Goal: Task Accomplishment & Management: Check status

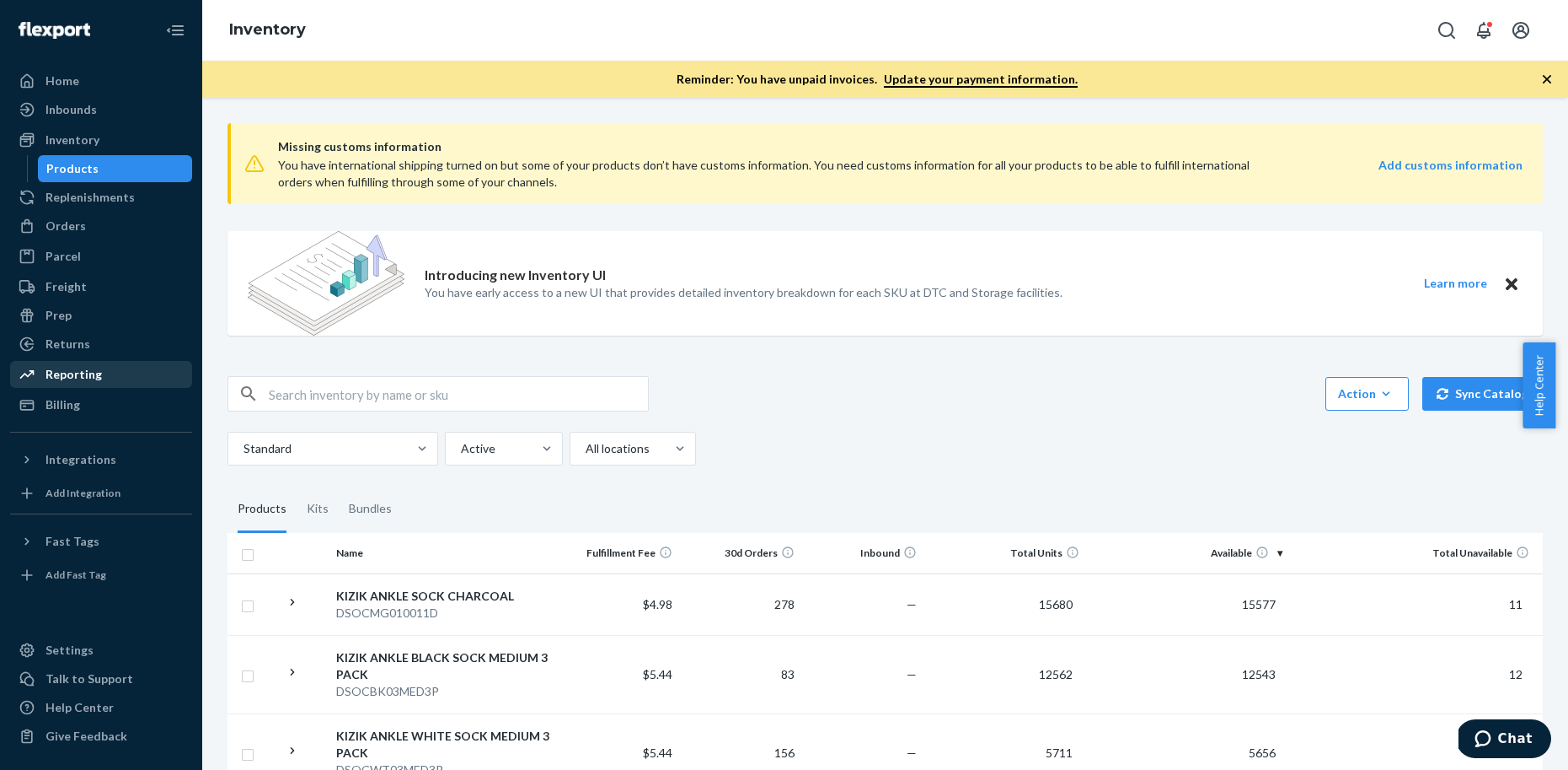
click at [115, 382] on div "Reporting" at bounding box center [101, 375] width 179 height 24
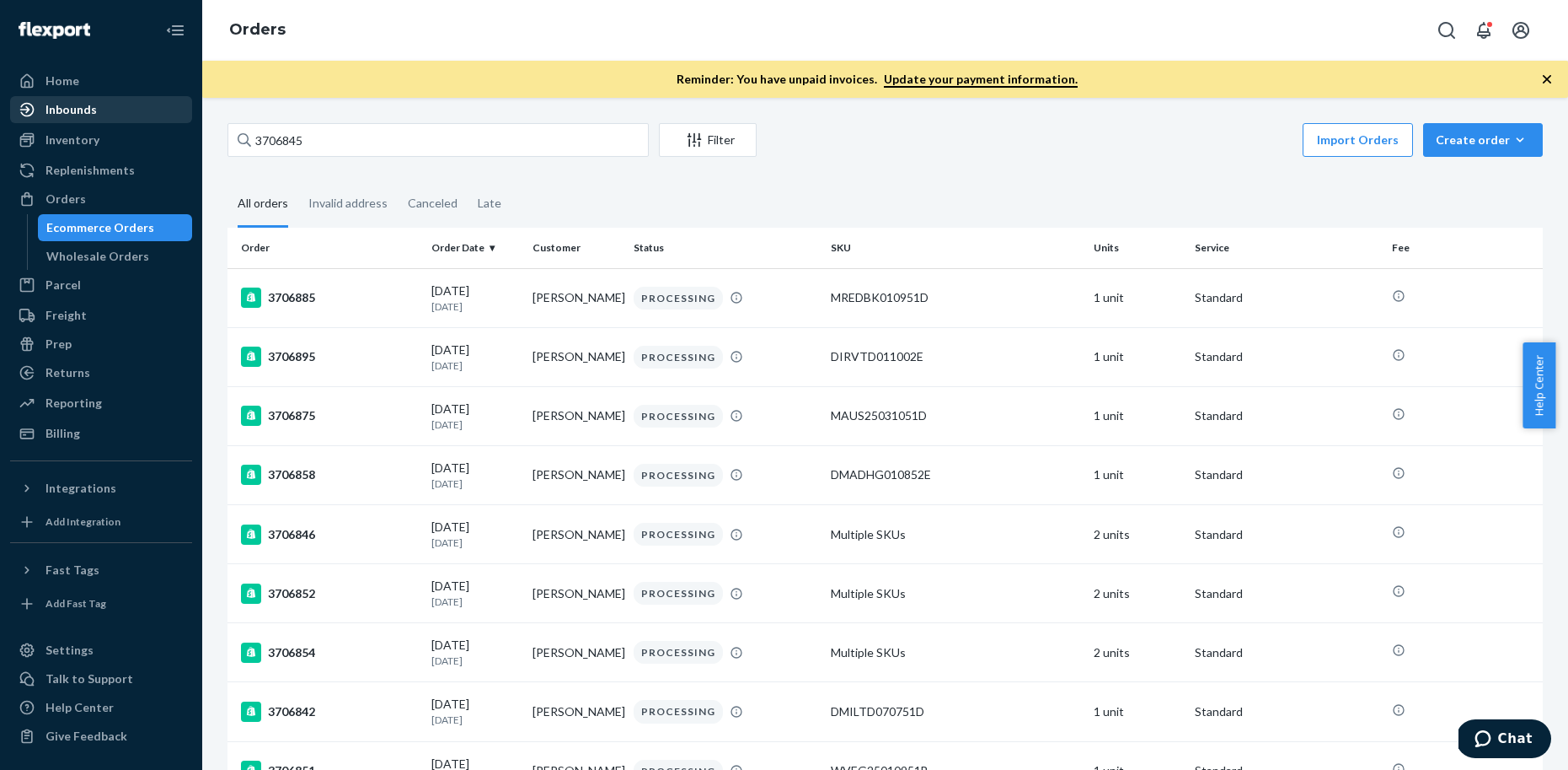
click at [95, 121] on div "Inbounds" at bounding box center [101, 110] width 179 height 24
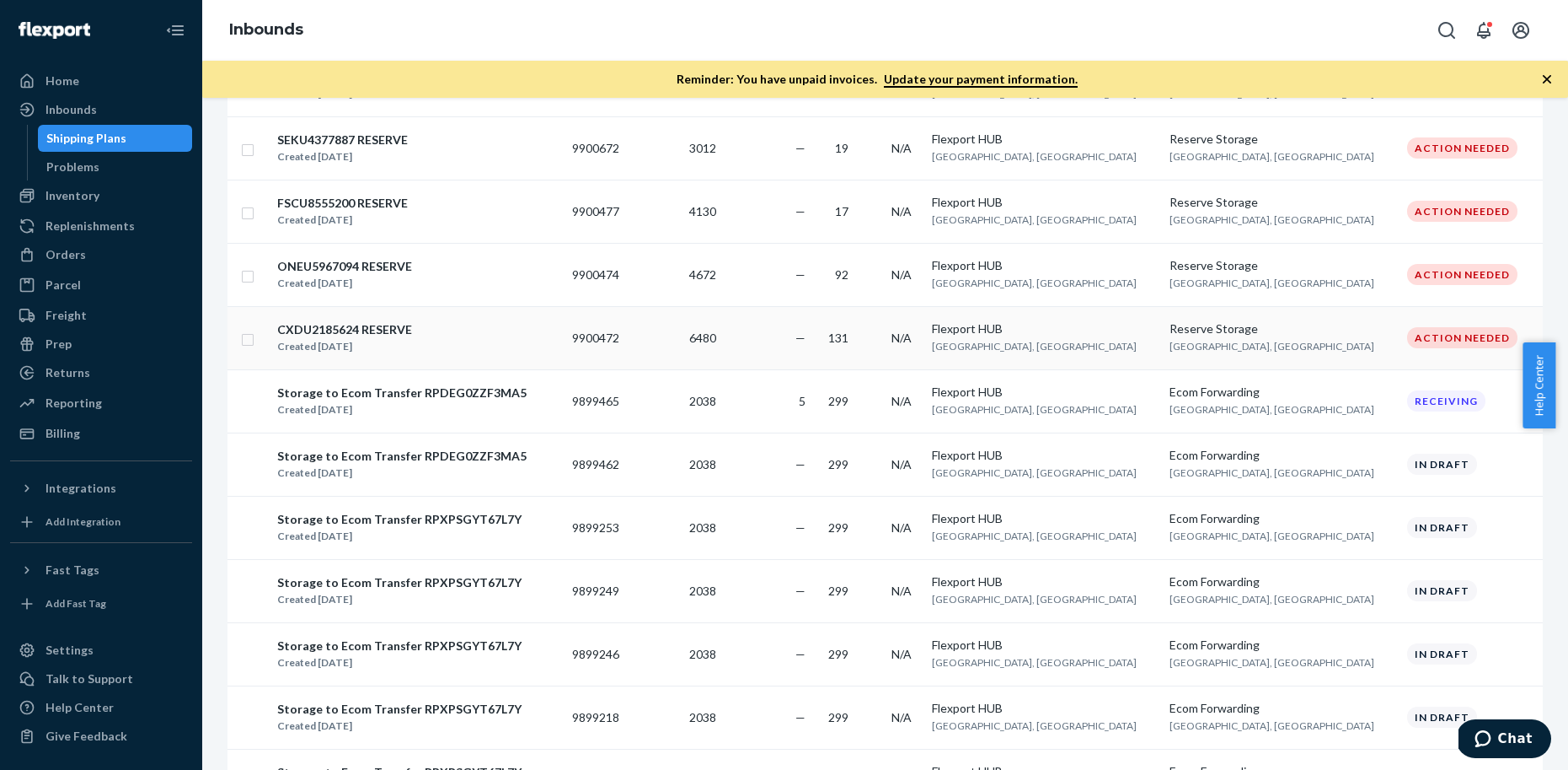
scroll to position [667, 0]
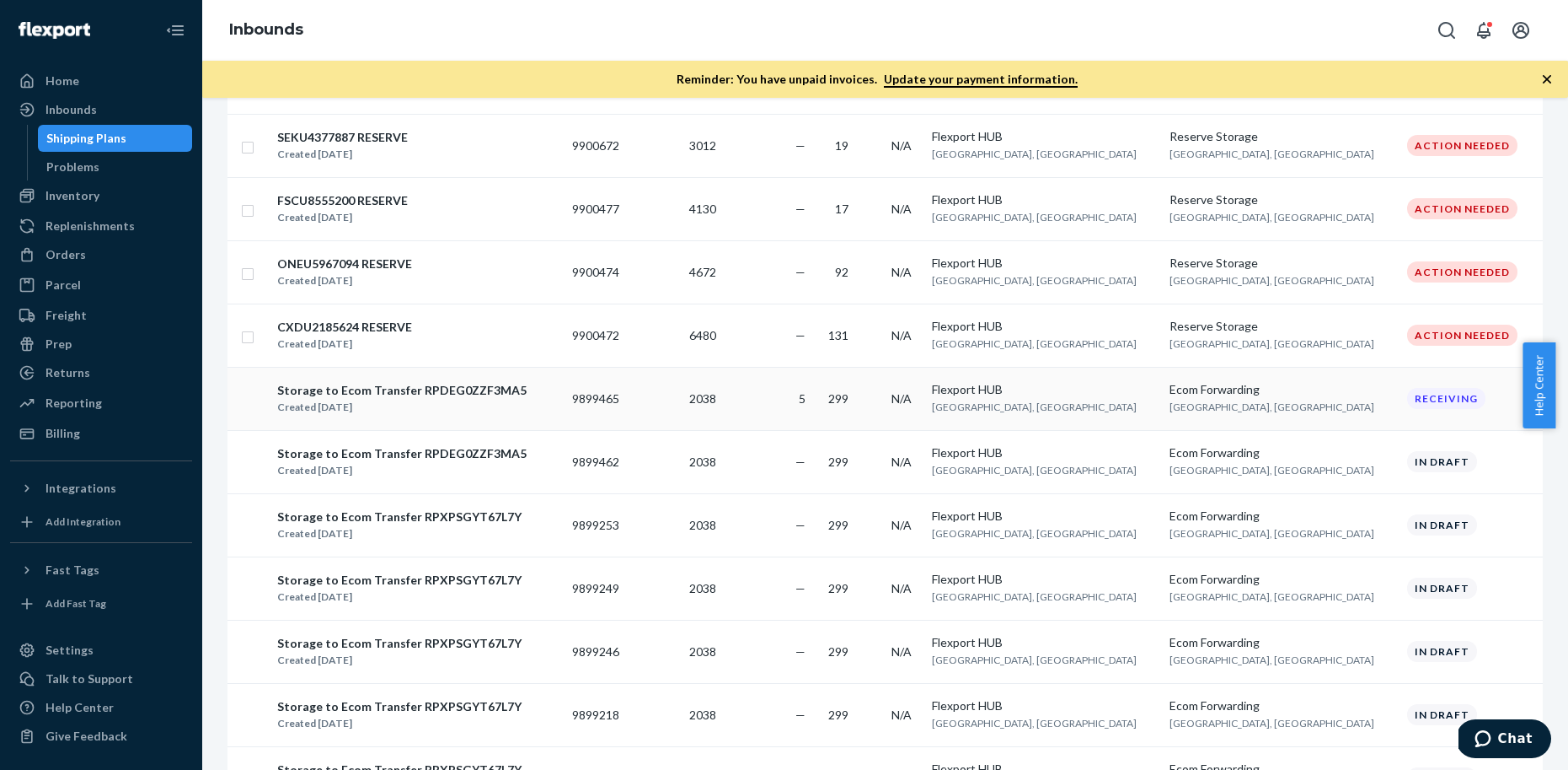
click at [1102, 400] on span "[GEOGRAPHIC_DATA], [GEOGRAPHIC_DATA]" at bounding box center [1033, 406] width 205 height 13
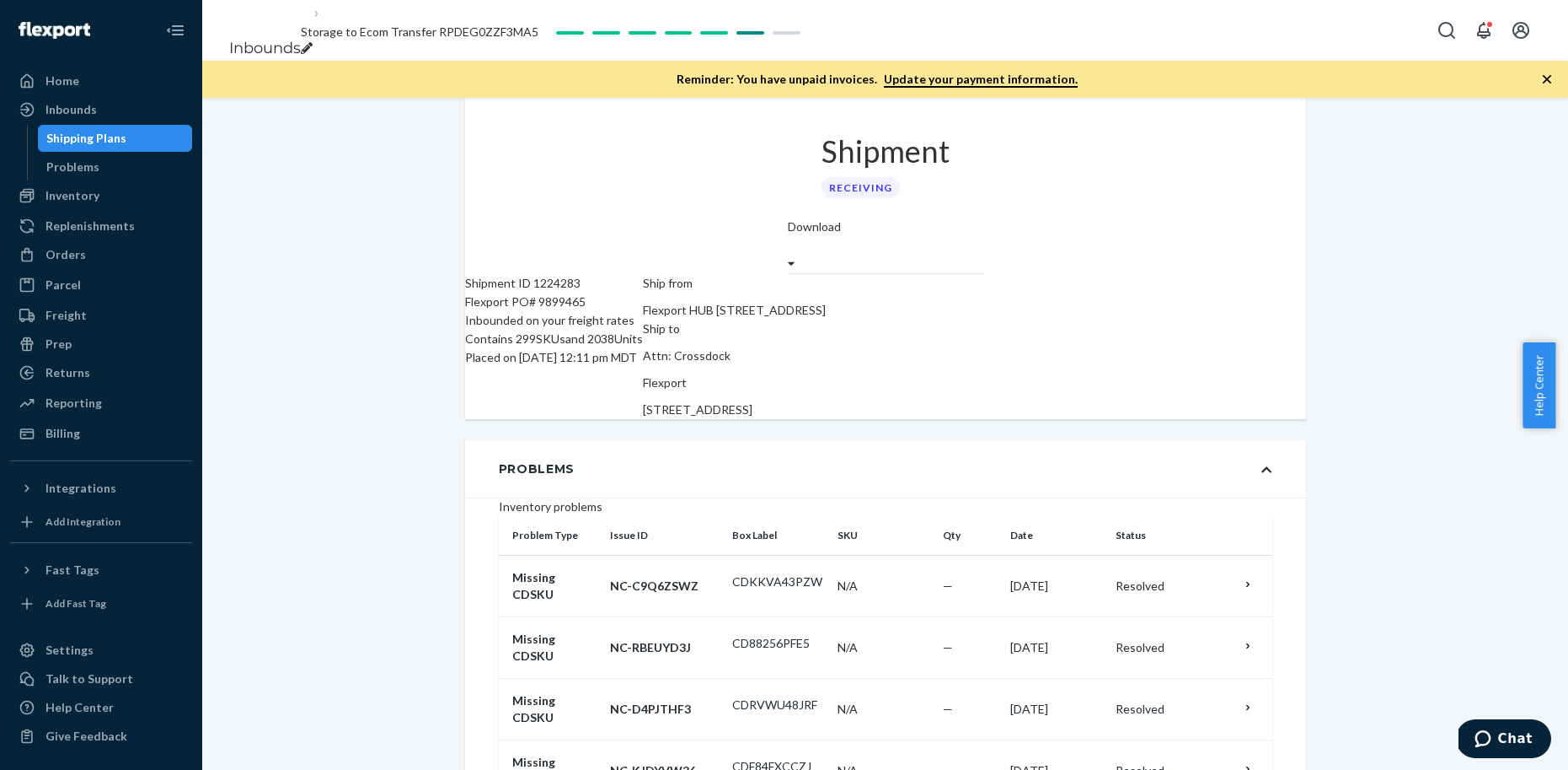
click at [600, 293] on div "Flexport PO# 9899465" at bounding box center [554, 301] width 178 height 19
click at [98, 144] on div "Shipping Plans" at bounding box center [86, 137] width 80 height 17
